Goal: Information Seeking & Learning: Find specific fact

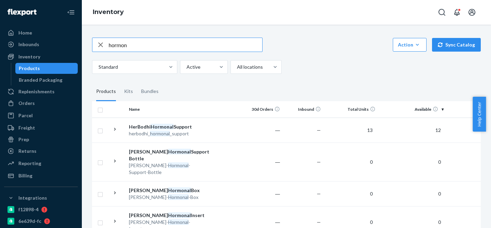
click at [138, 49] on input "hormon" at bounding box center [186, 45] width 154 height 14
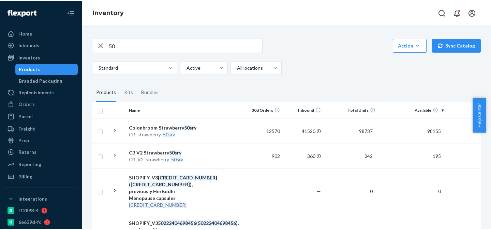
scroll to position [2, 0]
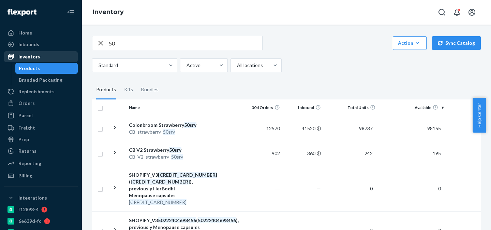
click at [62, 57] on div "Inventory" at bounding box center [41, 57] width 72 height 10
click at [126, 46] on input "50" at bounding box center [186, 43] width 154 height 14
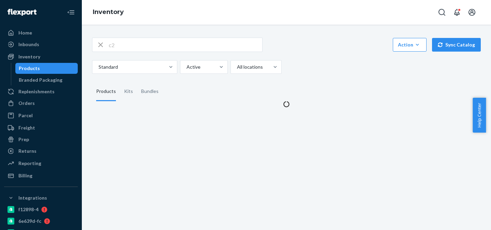
scroll to position [0, 0]
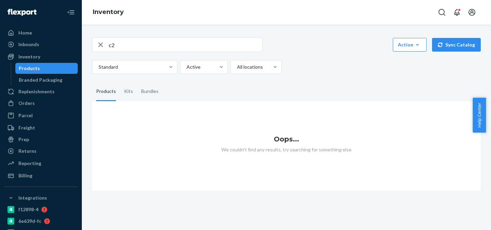
click at [131, 46] on input "c2" at bounding box center [186, 45] width 154 height 14
type input "v2"
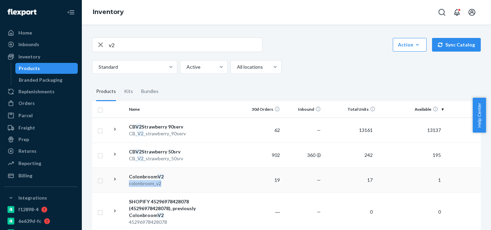
copy div "colonbroom_ v2"
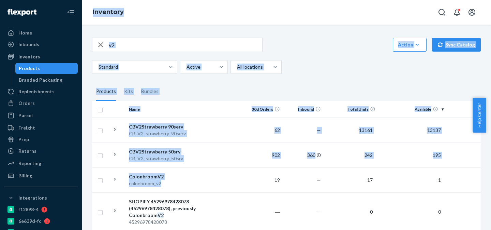
drag, startPoint x: 165, startPoint y: 183, endPoint x: 30, endPoint y: 21, distance: 211.4
click at [30, 21] on div "Home Inbounds Shipping Plans Problems Inventory Products Branded Packaging Repl…" at bounding box center [245, 115] width 491 height 230
click at [36, 102] on div "Orders" at bounding box center [41, 103] width 72 height 10
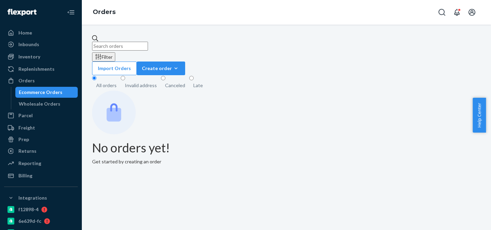
click at [148, 43] on input "text" at bounding box center [120, 46] width 56 height 9
paste input "colonbroom_v2"
type input "colonbroom_v2"
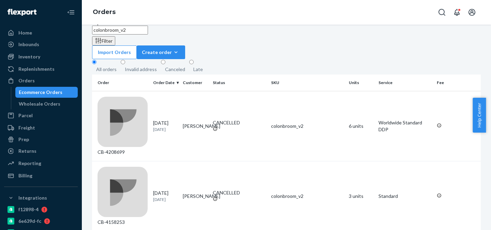
scroll to position [16, 0]
click at [340, 21] on div "Orders" at bounding box center [286, 12] width 409 height 25
click at [50, 60] on div "Inventory" at bounding box center [41, 57] width 72 height 10
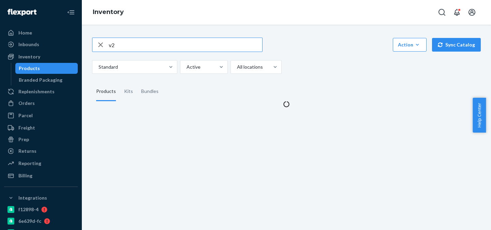
click at [133, 42] on input "v2" at bounding box center [186, 45] width 154 height 14
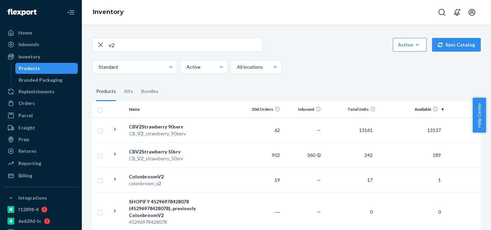
click at [166, 48] on input "v2" at bounding box center [186, 45] width 154 height 14
type input "30"
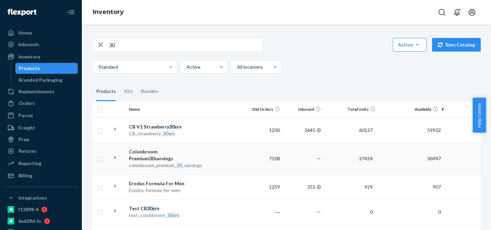
copy span "colonbroom_premium_ 30 _servings"
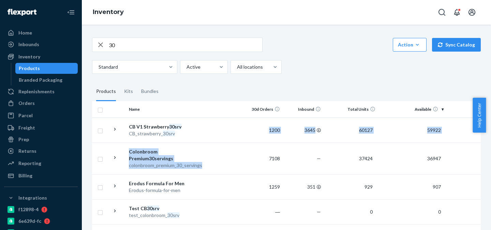
drag, startPoint x: 211, startPoint y: 169, endPoint x: 316, endPoint y: 83, distance: 135.8
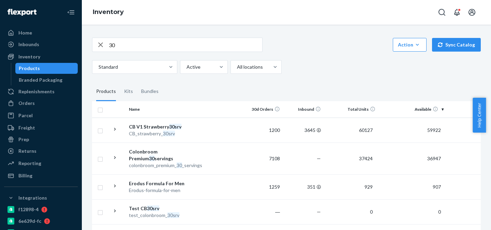
click at [316, 83] on fieldset "Products Kits Bundles" at bounding box center [286, 91] width 389 height 19
click at [173, 42] on input "30" at bounding box center [186, 45] width 154 height 14
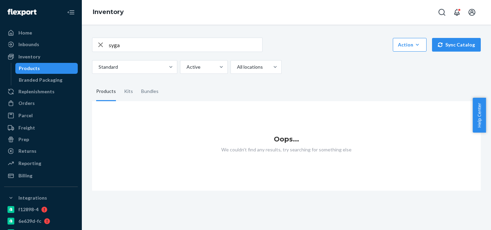
click at [165, 45] on input "syga" at bounding box center [186, 45] width 154 height 14
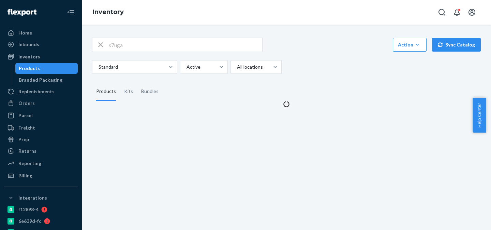
click at [145, 37] on div "s7uga Action Create product Create kit or bundle Bulk create products Bulk upda…" at bounding box center [286, 68] width 399 height 78
click at [145, 43] on input "s7uga" at bounding box center [186, 45] width 154 height 14
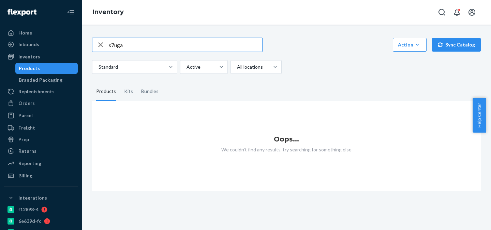
click at [145, 43] on input "s7uga" at bounding box center [186, 45] width 154 height 14
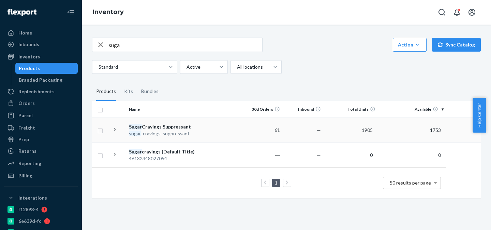
copy span "sugar _cravings_suppressant"
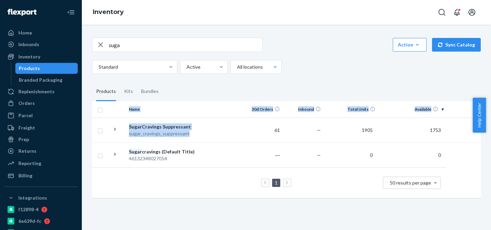
drag, startPoint x: 190, startPoint y: 133, endPoint x: 323, endPoint y: 77, distance: 144.4
click at [315, 81] on div "suga Action Create product Create kit or bundle Bulk create products Bulk updat…" at bounding box center [286, 116] width 399 height 175
click at [323, 77] on div "suga Action Create product Create kit or bundle Bulk create products Bulk updat…" at bounding box center [286, 116] width 399 height 175
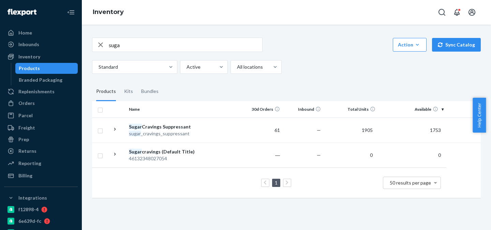
click at [145, 42] on input "suga" at bounding box center [186, 45] width 154 height 14
type input "colon"
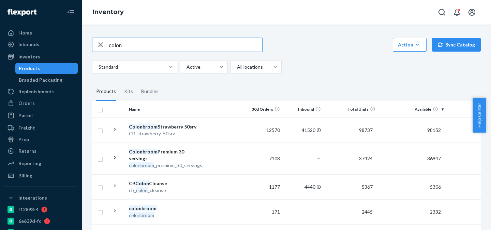
click at [154, 46] on input "colon" at bounding box center [186, 45] width 154 height 14
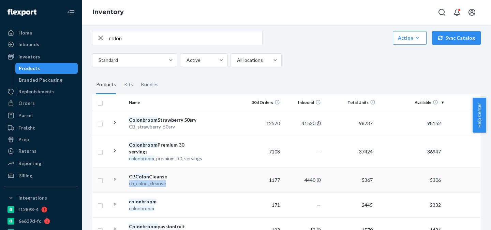
copy div "cb_ colon _cleanse"
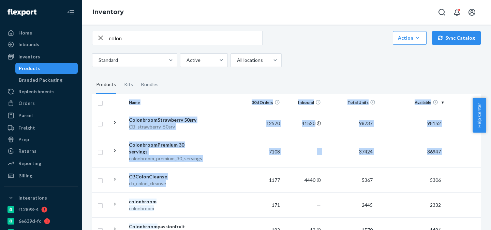
drag, startPoint x: 170, startPoint y: 184, endPoint x: 356, endPoint y: 74, distance: 216.3
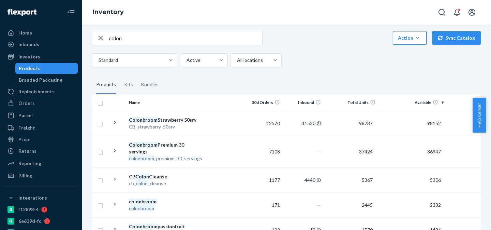
drag, startPoint x: 491, startPoint y: 174, endPoint x: 398, endPoint y: 42, distance: 162.2
click at [398, 42] on body "Home Inbounds Shipping Plans Problems Inventory Products Branded Packaging Repl…" at bounding box center [245, 115] width 491 height 230
